Goal: Information Seeking & Learning: Learn about a topic

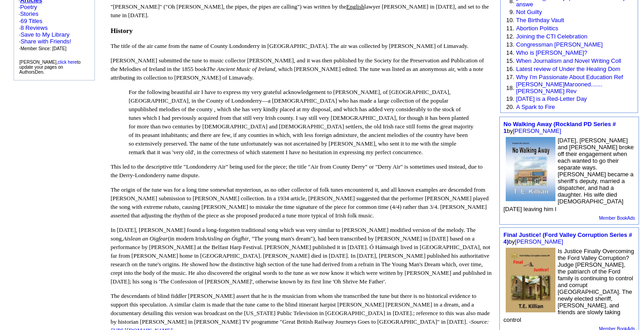
scroll to position [217, 0]
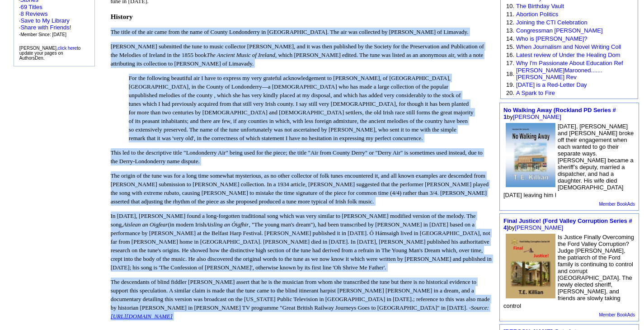
drag, startPoint x: 113, startPoint y: 19, endPoint x: 248, endPoint y: 310, distance: 320.7
click at [248, 310] on font ""[PERSON_NAME]" ("Oh [PERSON_NAME], the pipes, the pipes are calling") was writ…" at bounding box center [301, 228] width 381 height 481
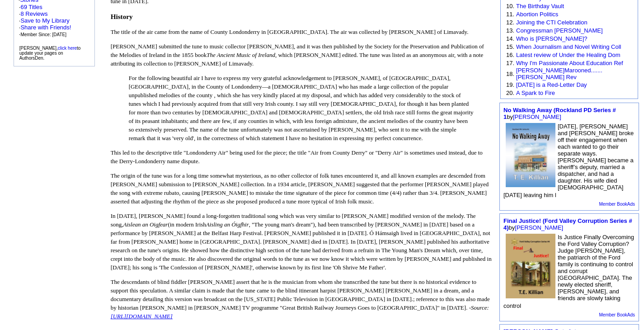
click at [354, 93] on p "For the following beautiful air I have to express my very grateful acknowledgem…" at bounding box center [301, 108] width 345 height 69
drag, startPoint x: 112, startPoint y: 4, endPoint x: 319, endPoint y: 301, distance: 363.0
click at [319, 301] on table "Londonderry Air is an air that originated from [GEOGRAPHIC_DATA] in [GEOGRAPHIC…" at bounding box center [301, 206] width 384 height 545
click at [154, 102] on p "For the following beautiful air I have to express my very grateful acknowledgem…" at bounding box center [301, 108] width 345 height 69
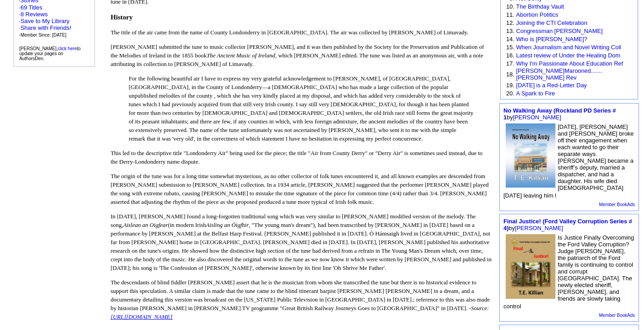
click at [154, 102] on p "For the following beautiful air I have to express my very grateful acknowledgem…" at bounding box center [301, 108] width 345 height 69
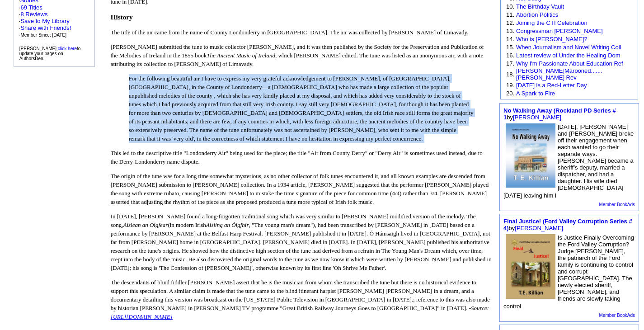
click at [154, 102] on p "For the following beautiful air I have to express my very grateful acknowledgem…" at bounding box center [301, 108] width 345 height 69
click at [161, 74] on p "For the following beautiful air I have to express my very grateful acknowledgem…" at bounding box center [301, 108] width 345 height 69
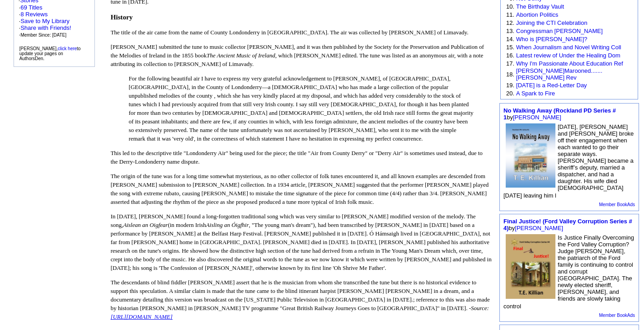
scroll to position [209, 0]
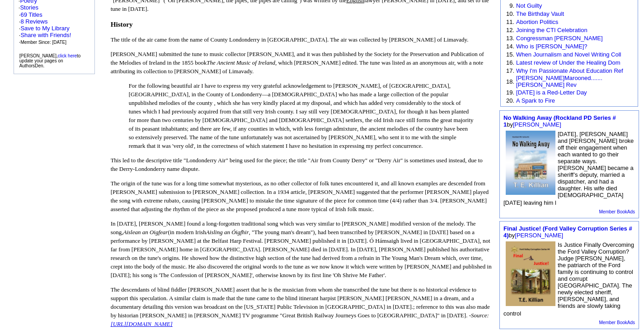
drag, startPoint x: 110, startPoint y: 8, endPoint x: 184, endPoint y: 218, distance: 222.3
click at [320, 313] on td "Londonderry Air - The True Origin of [PERSON_NAME] by [PERSON_NAME] Rated " G "…" at bounding box center [301, 216] width 388 height 699
click at [122, 156] on p "This led to the descriptive title "Londonderry Air" being used for the piece; t…" at bounding box center [301, 164] width 381 height 17
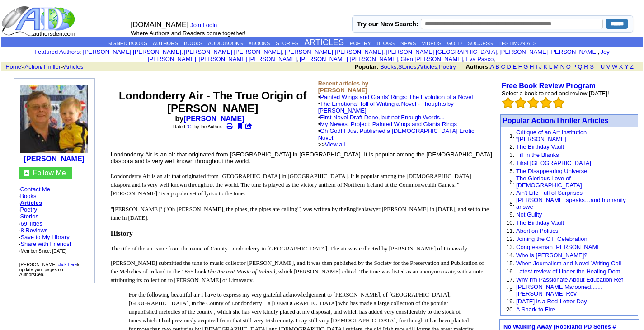
scroll to position [0, 0]
